Goal: Task Accomplishment & Management: Manage account settings

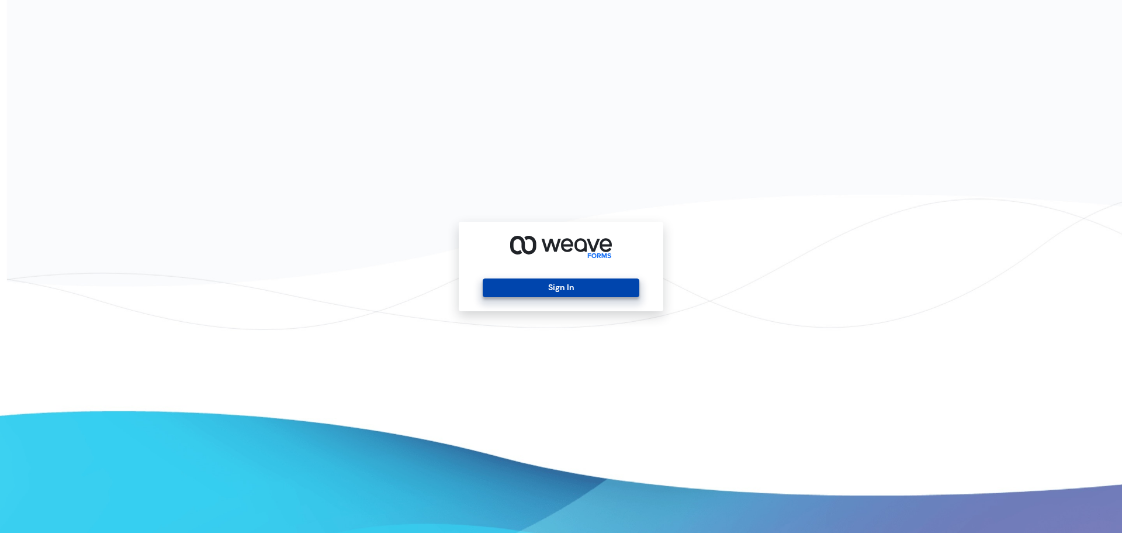
click at [540, 288] on button "Sign In" at bounding box center [561, 287] width 156 height 19
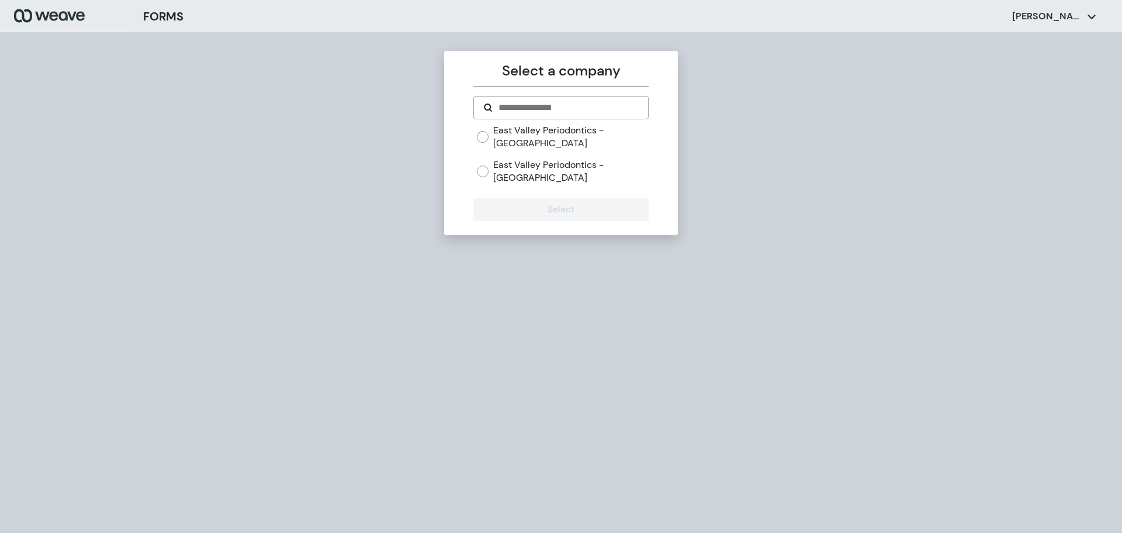
click at [590, 170] on label "East Valley Periodontics - [GEOGRAPHIC_DATA]" at bounding box center [570, 170] width 155 height 25
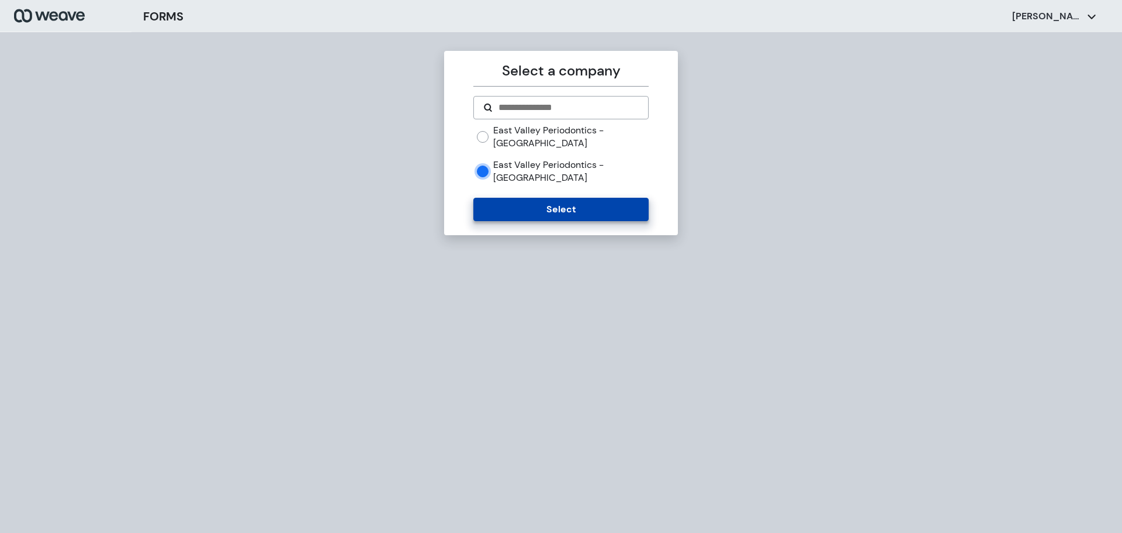
click at [586, 198] on button "Select" at bounding box center [561, 209] width 175 height 23
